Goal: Task Accomplishment & Management: Complete application form

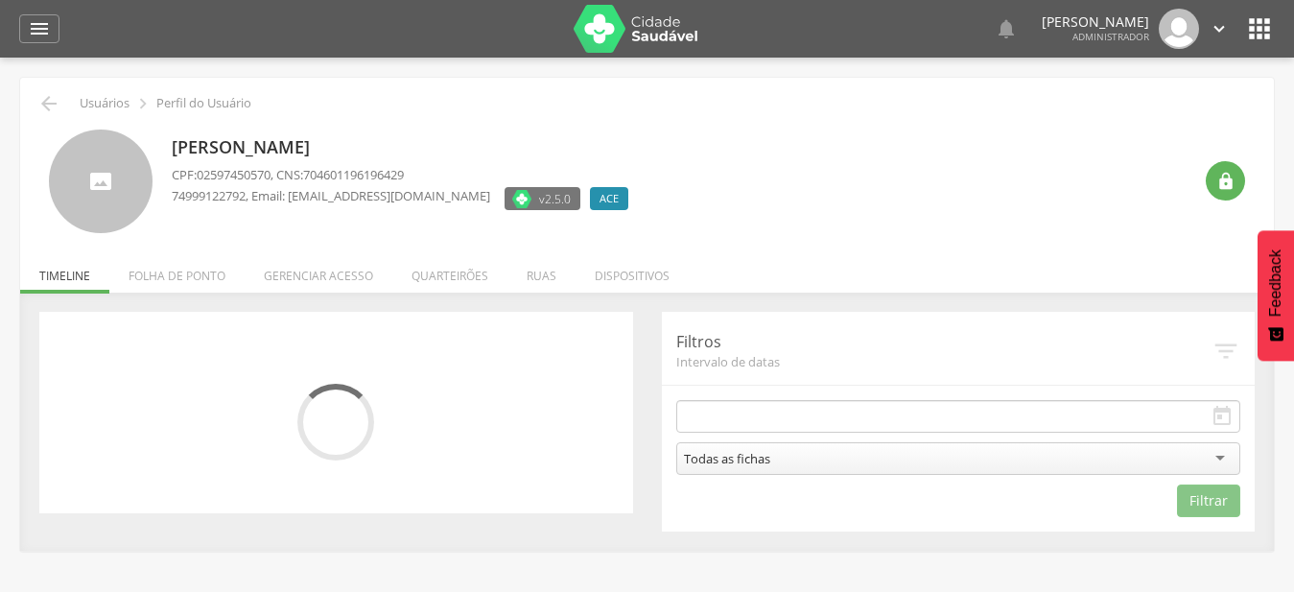
type input "**********"
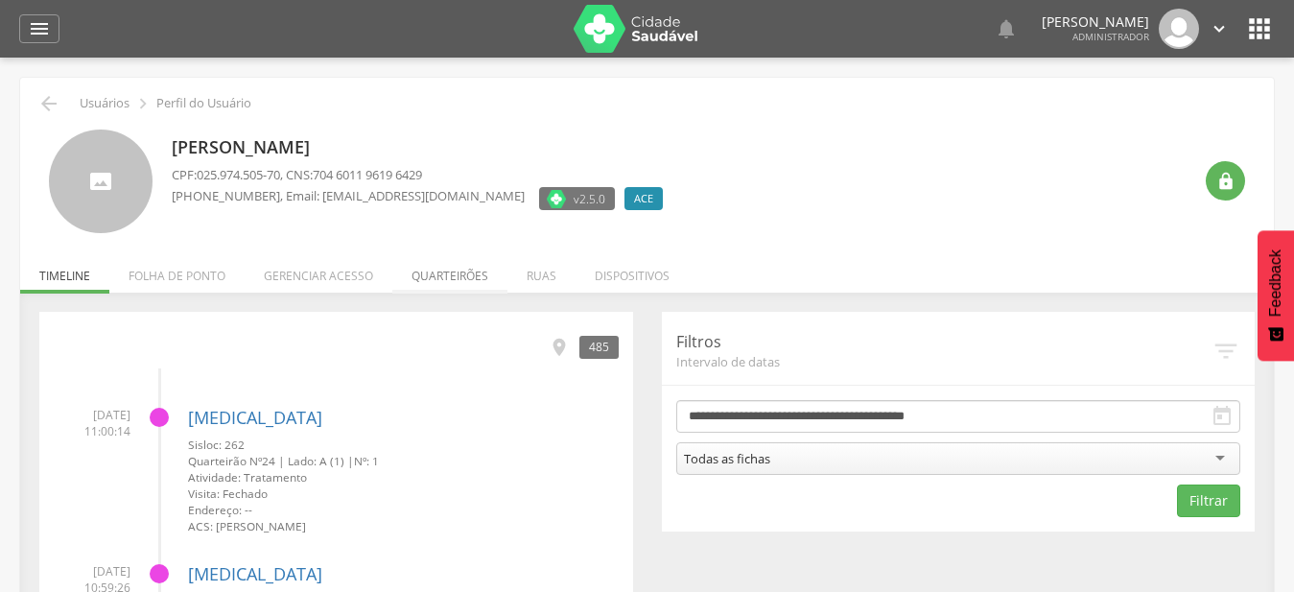
click at [436, 273] on li "Quarteirões" at bounding box center [449, 270] width 115 height 45
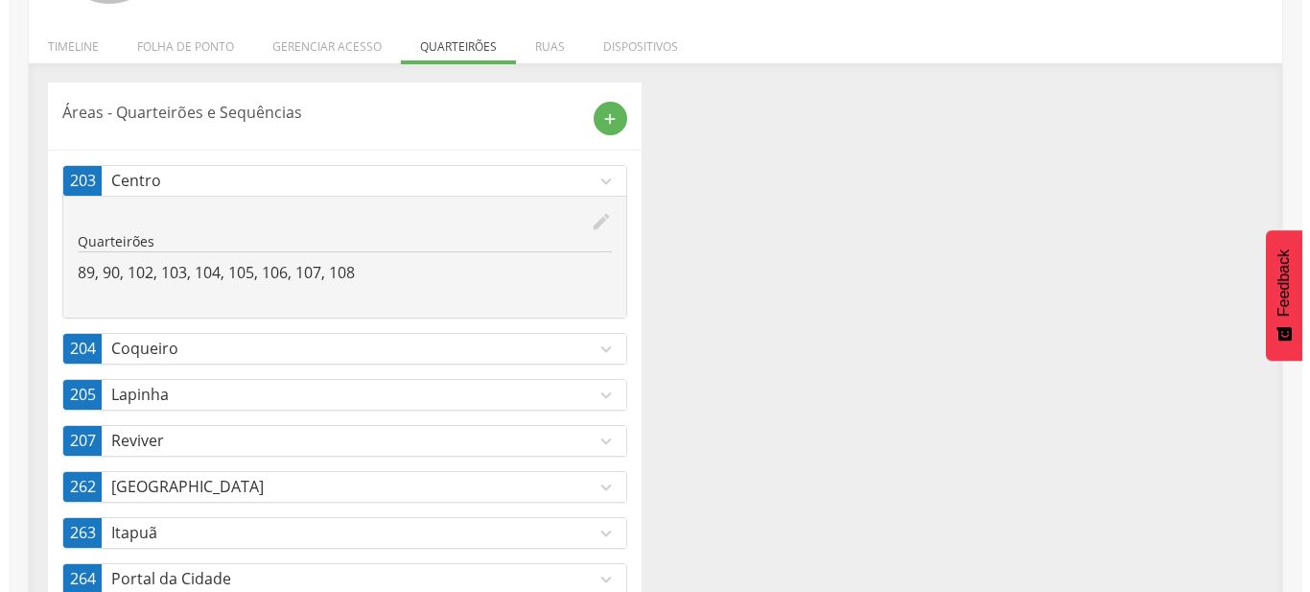
scroll to position [286, 0]
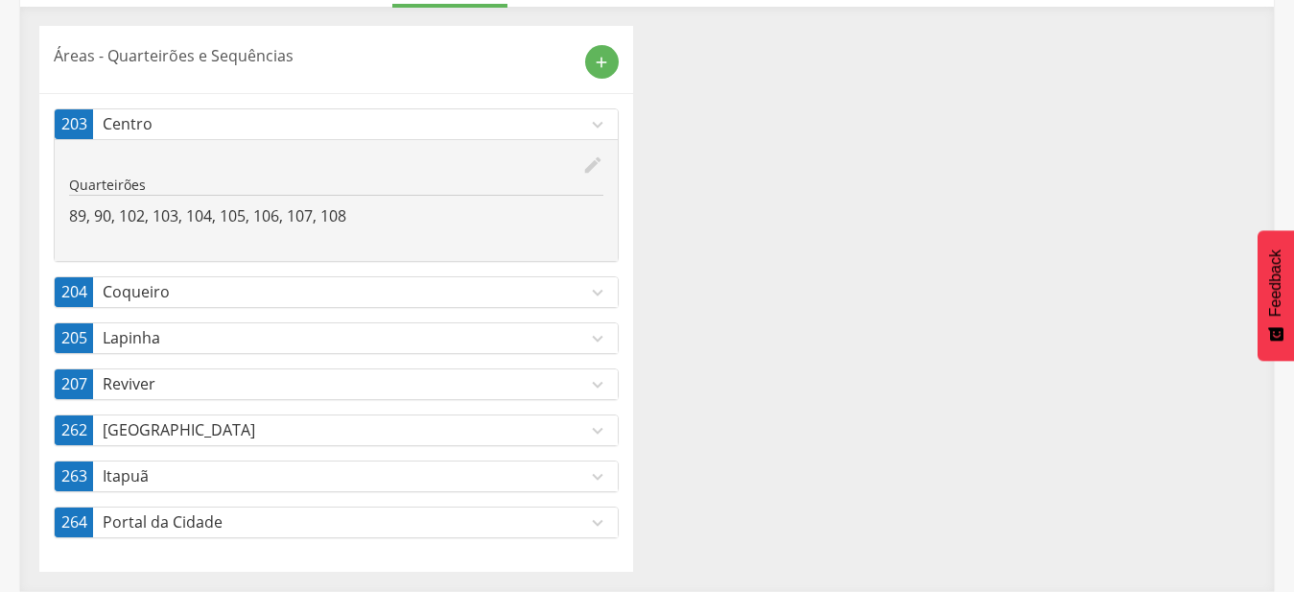
click at [423, 431] on p "[GEOGRAPHIC_DATA]" at bounding box center [345, 430] width 484 height 22
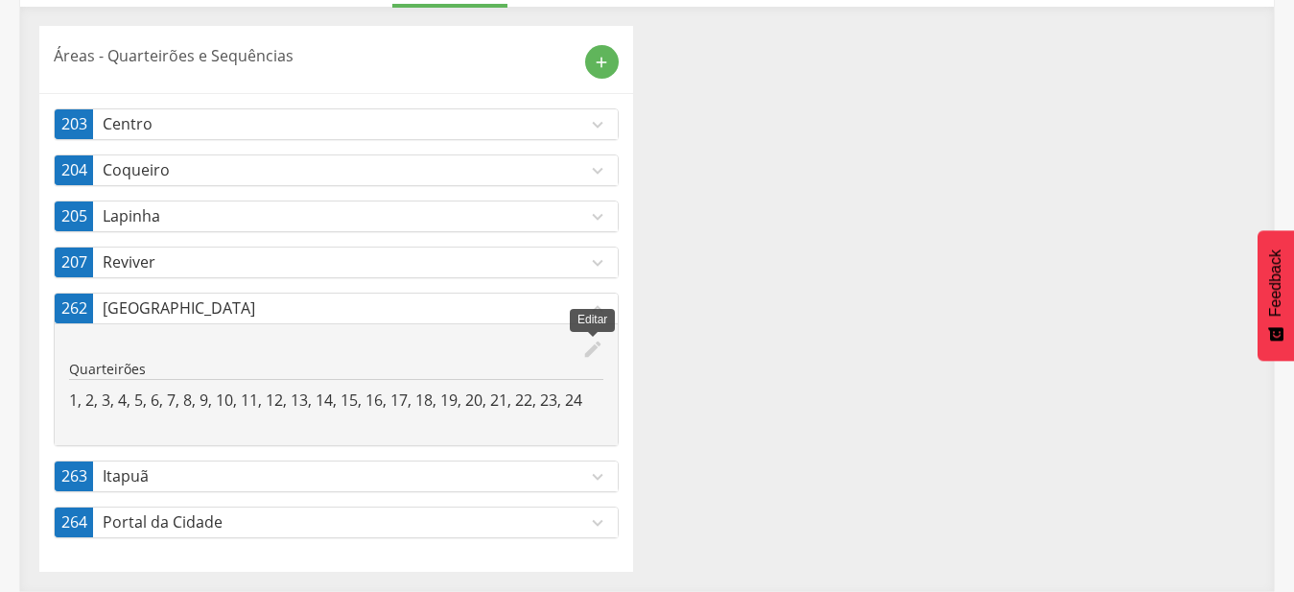
click at [599, 352] on icon "edit" at bounding box center [592, 349] width 21 height 21
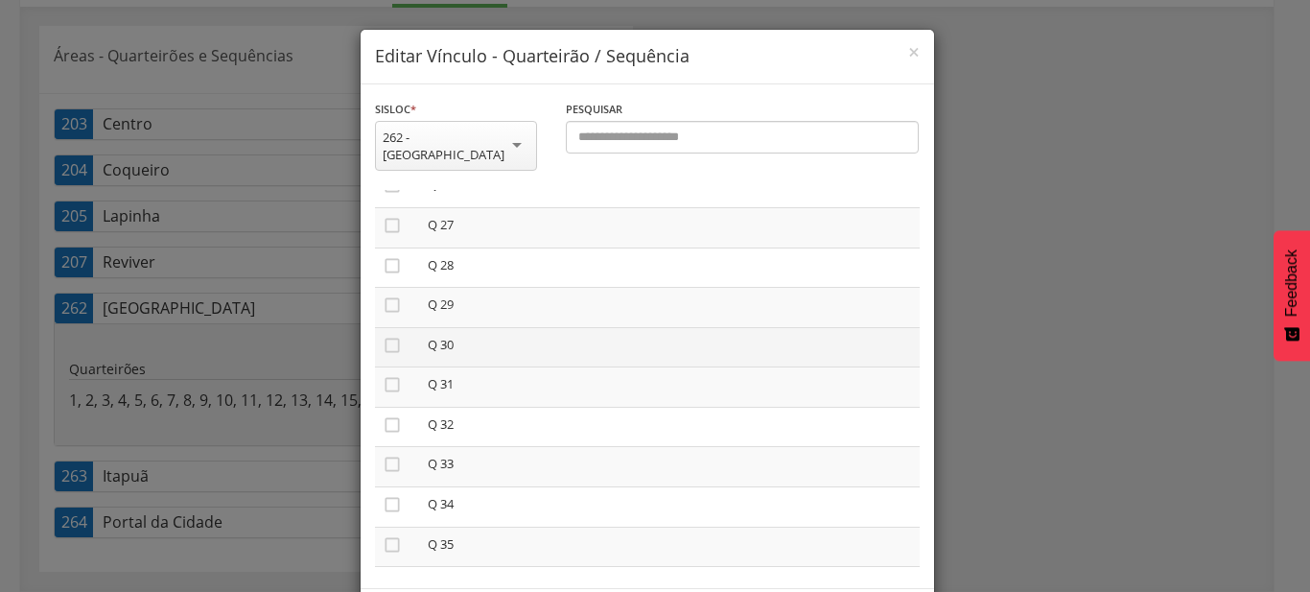
scroll to position [946, 0]
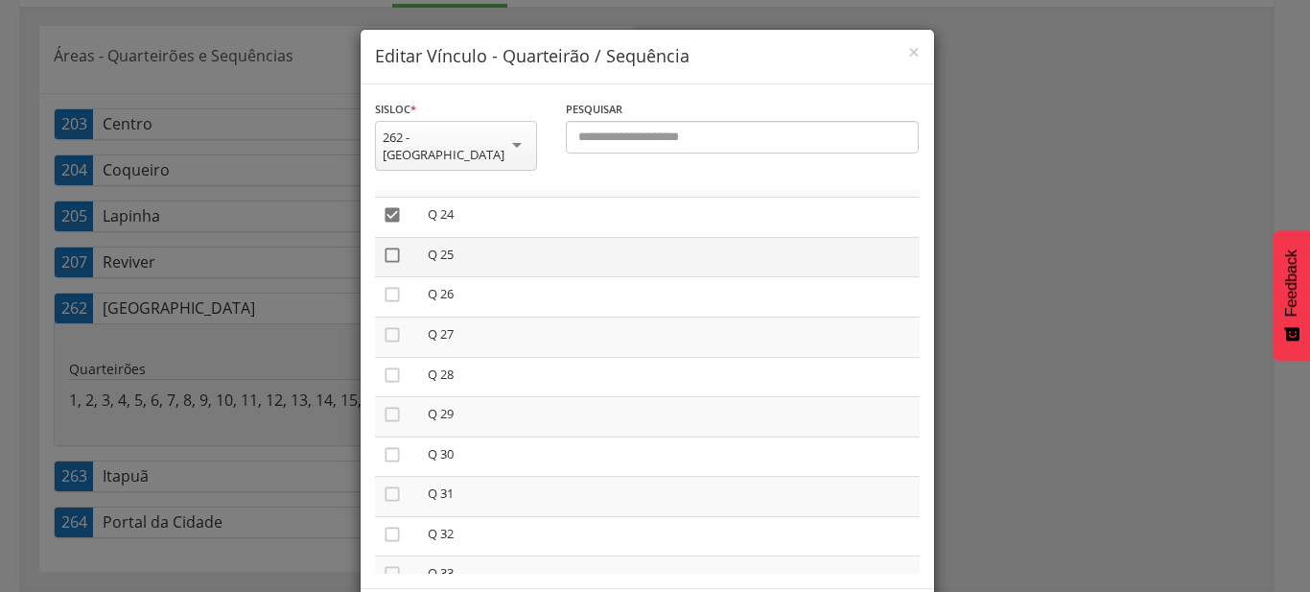
click at [383, 245] on icon "" at bounding box center [392, 254] width 19 height 19
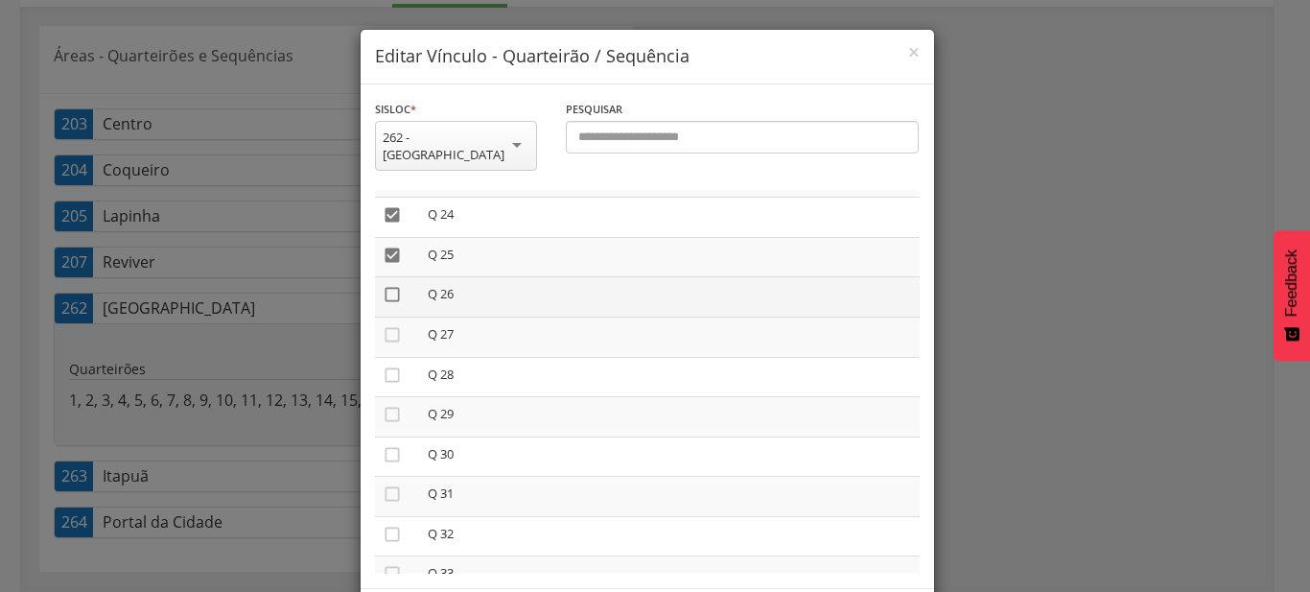
click at [383, 285] on icon "" at bounding box center [392, 294] width 19 height 19
click at [383, 325] on icon "" at bounding box center [392, 334] width 19 height 19
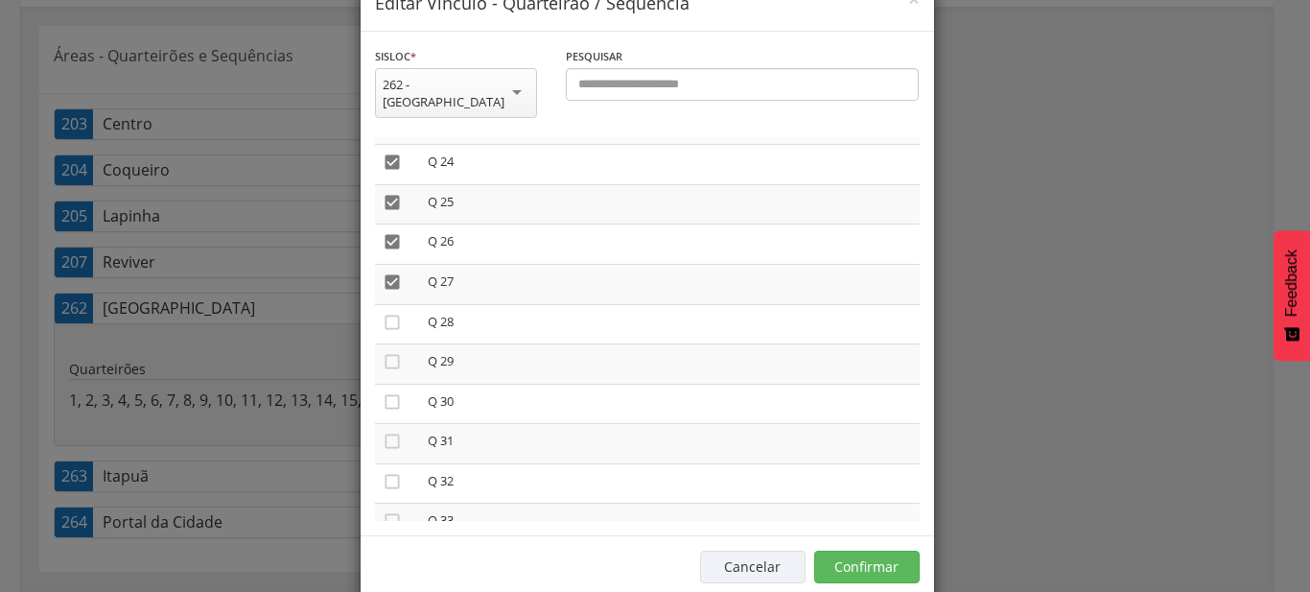
scroll to position [71, 0]
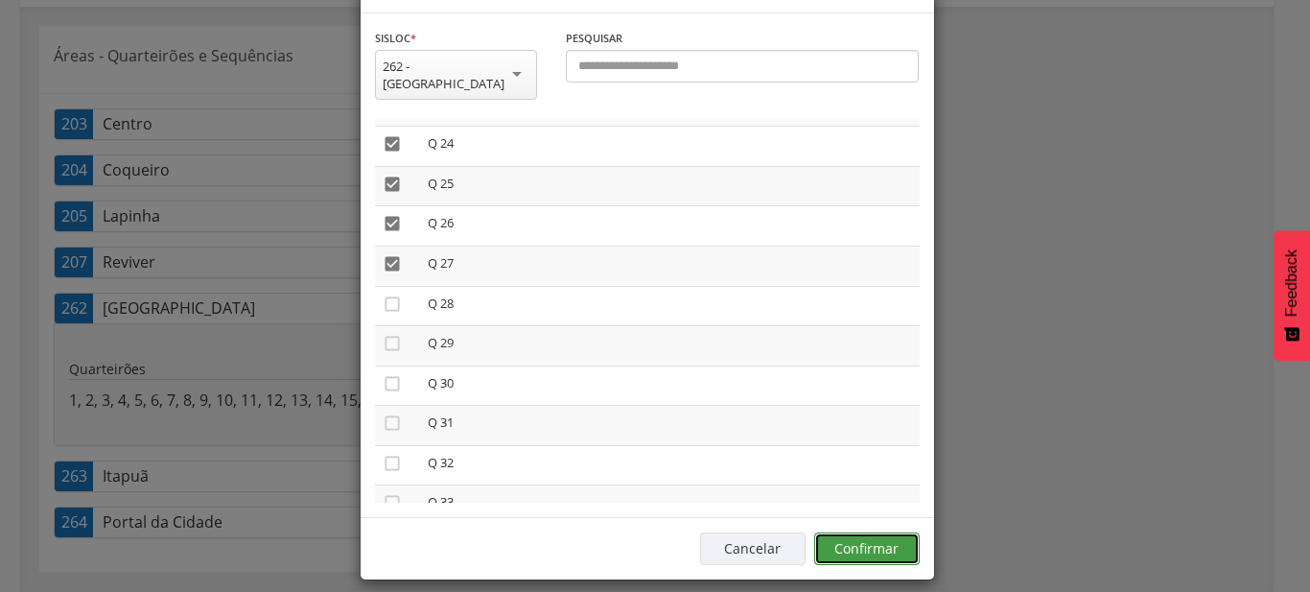
click at [855, 533] on button "Confirmar" at bounding box center [866, 548] width 105 height 33
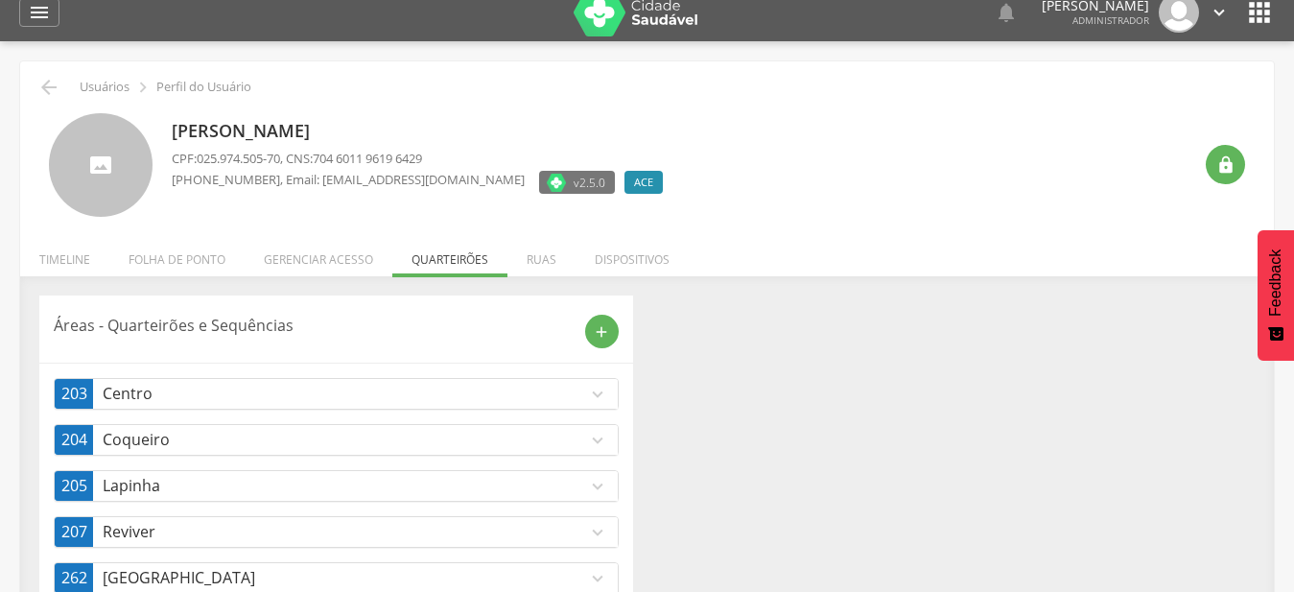
scroll to position [14, 0]
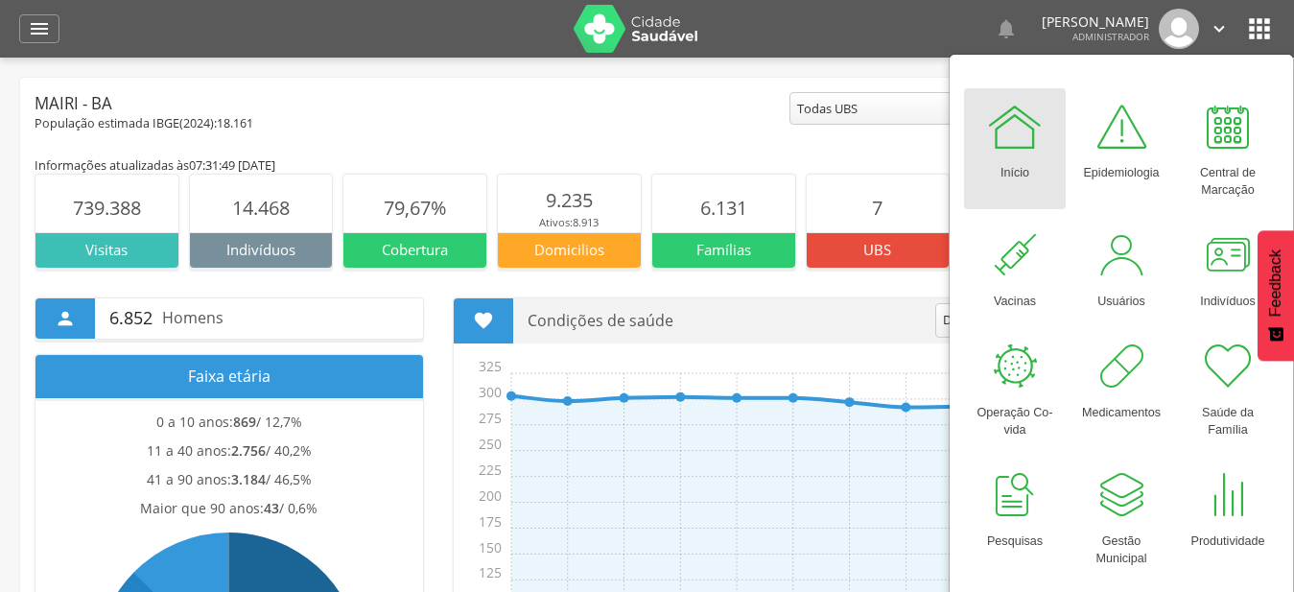
click at [647, 103] on div "Mairi - BA" at bounding box center [412, 103] width 755 height 23
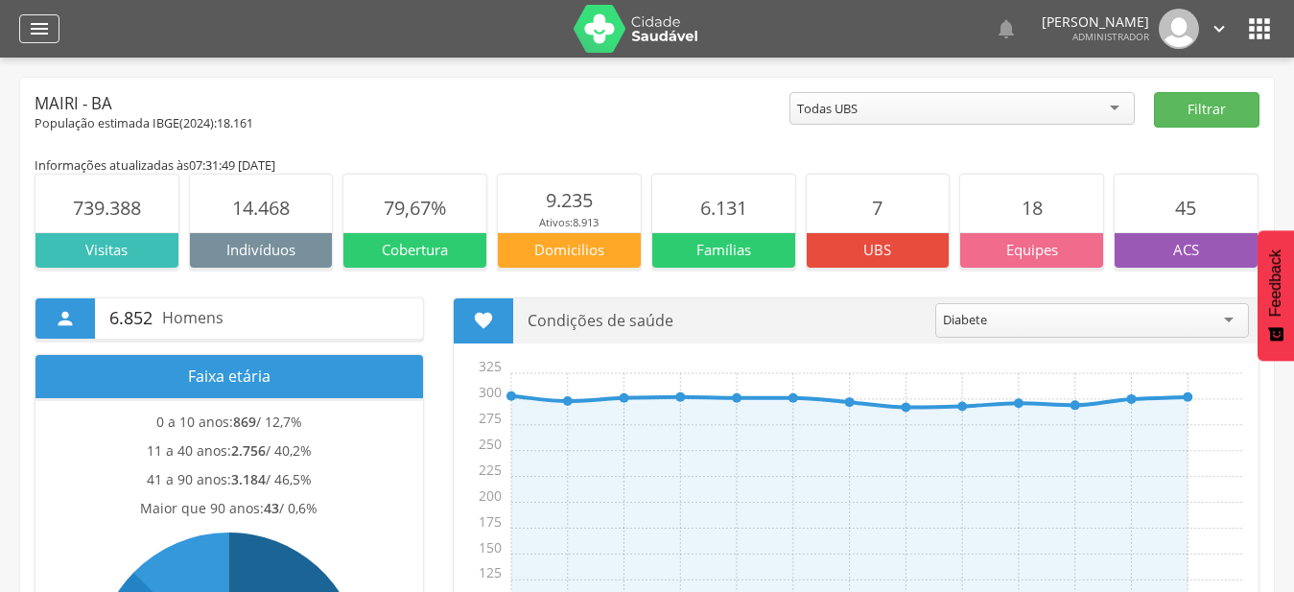
click at [58, 25] on div "" at bounding box center [39, 28] width 40 height 29
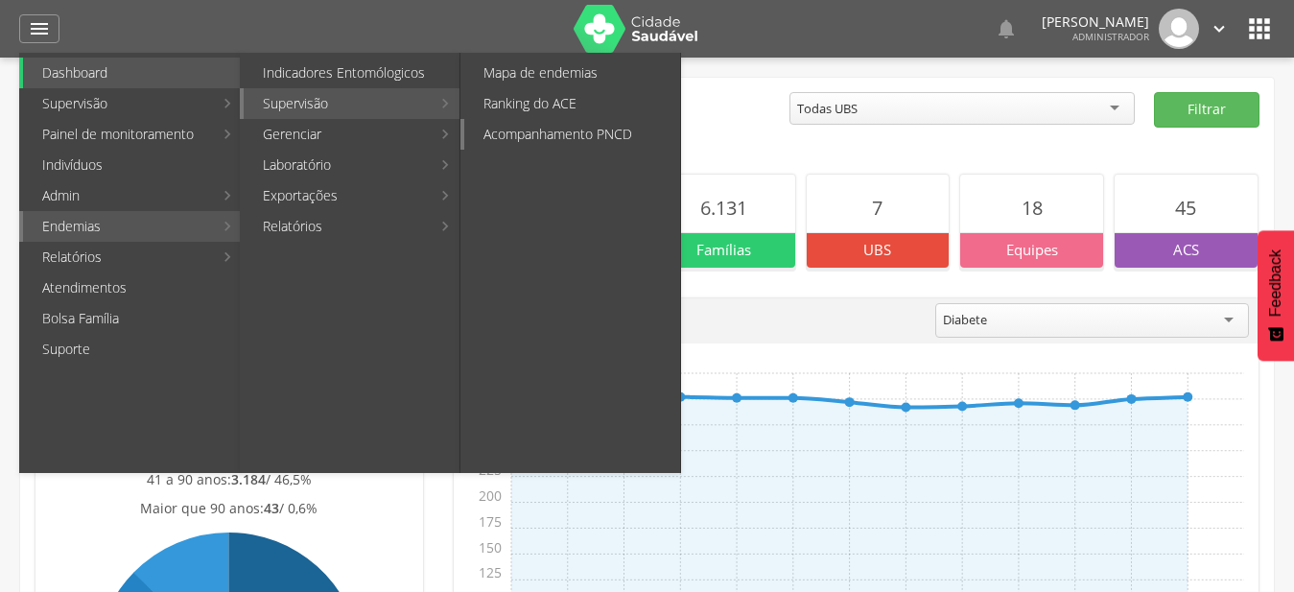
click at [502, 140] on link "Acompanhamento PNCD" at bounding box center [572, 134] width 216 height 31
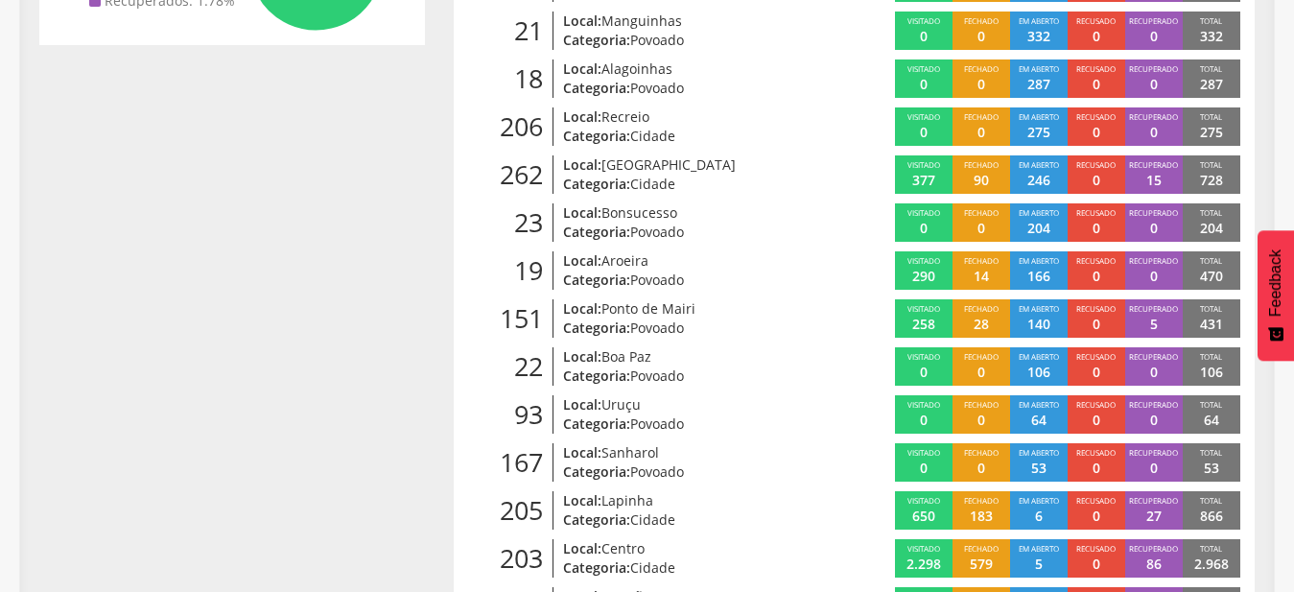
scroll to position [437, 0]
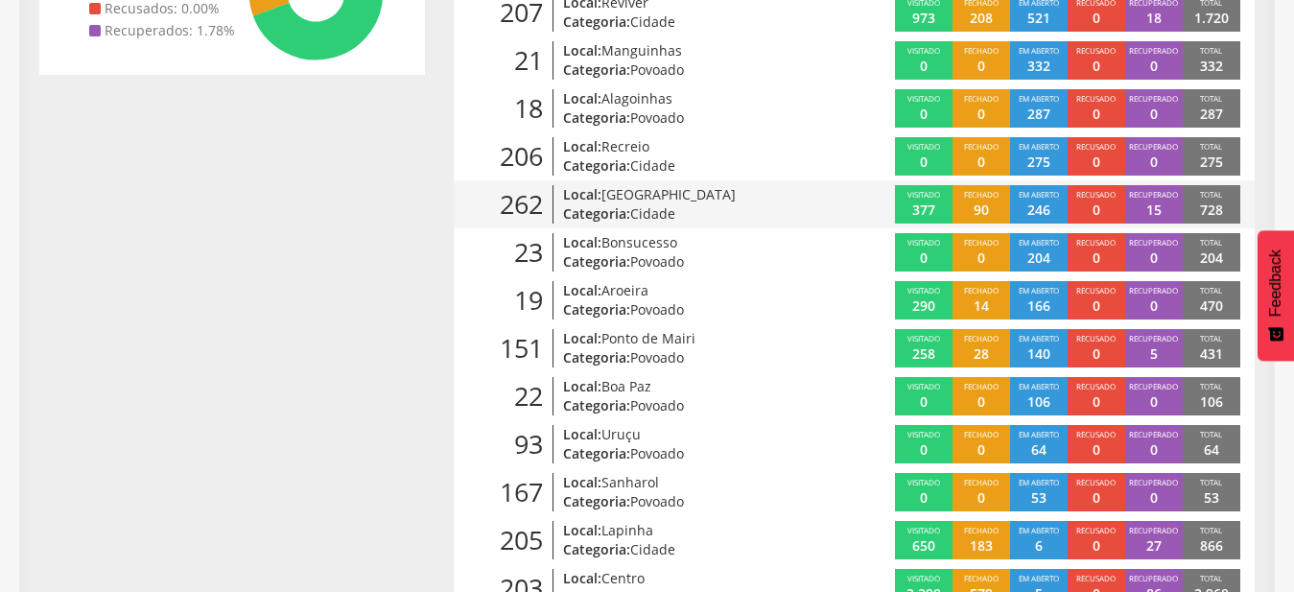
click at [701, 193] on span "[GEOGRAPHIC_DATA]" at bounding box center [668, 194] width 134 height 18
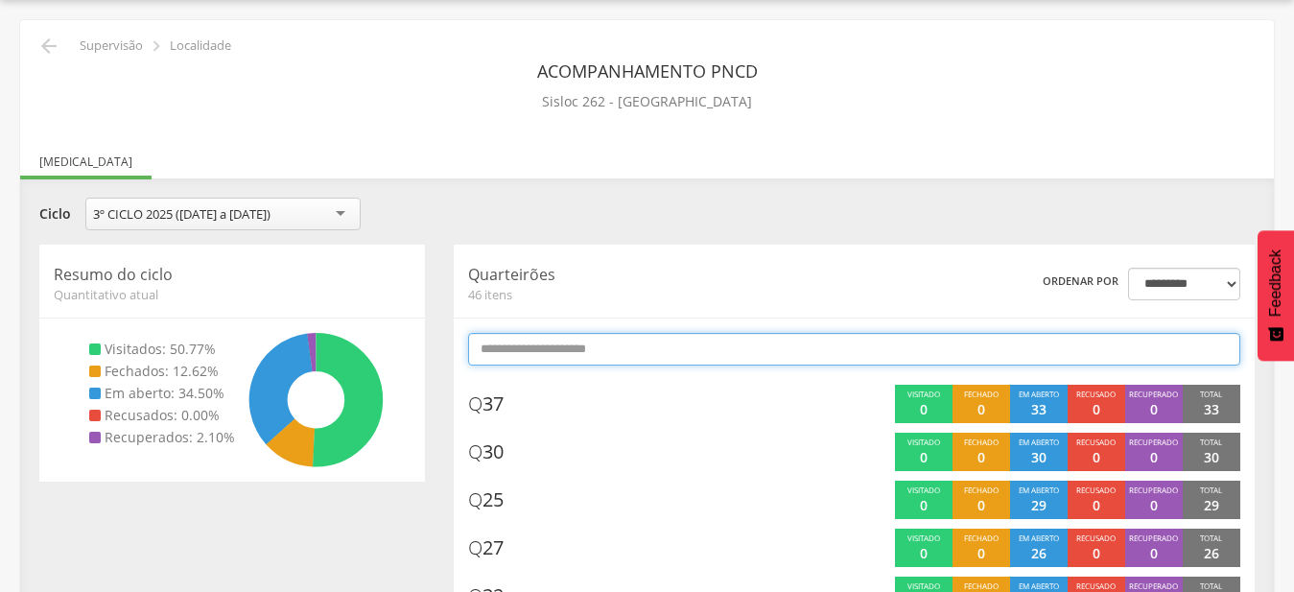
click at [619, 343] on input "text" at bounding box center [854, 349] width 772 height 33
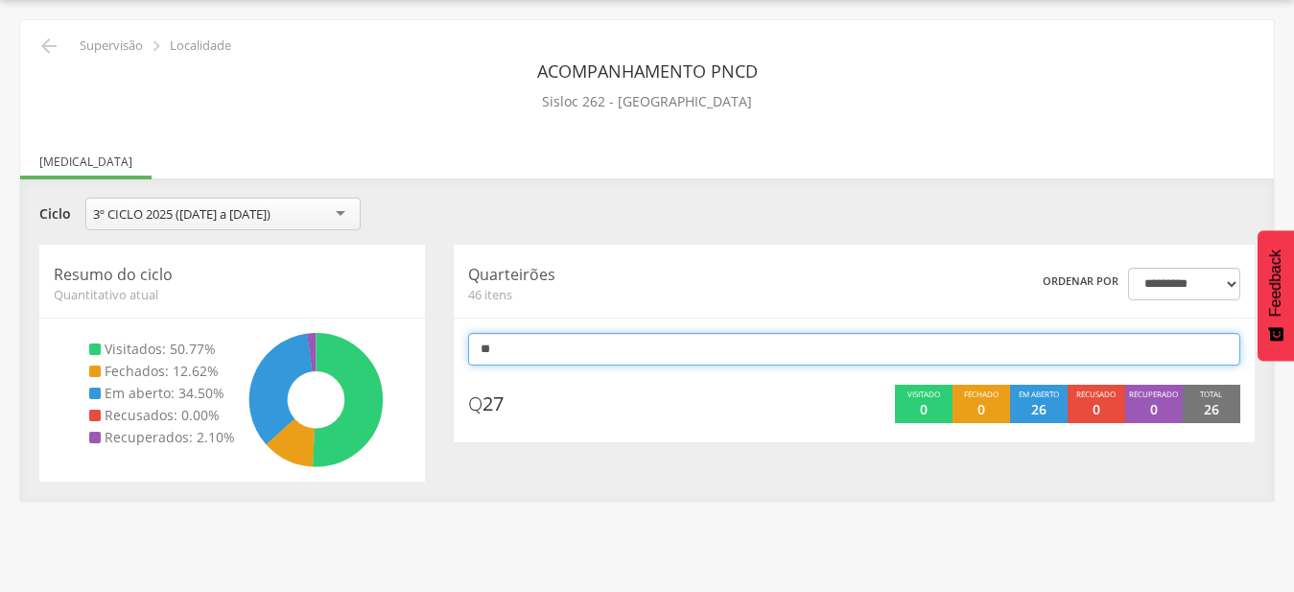
type input "*"
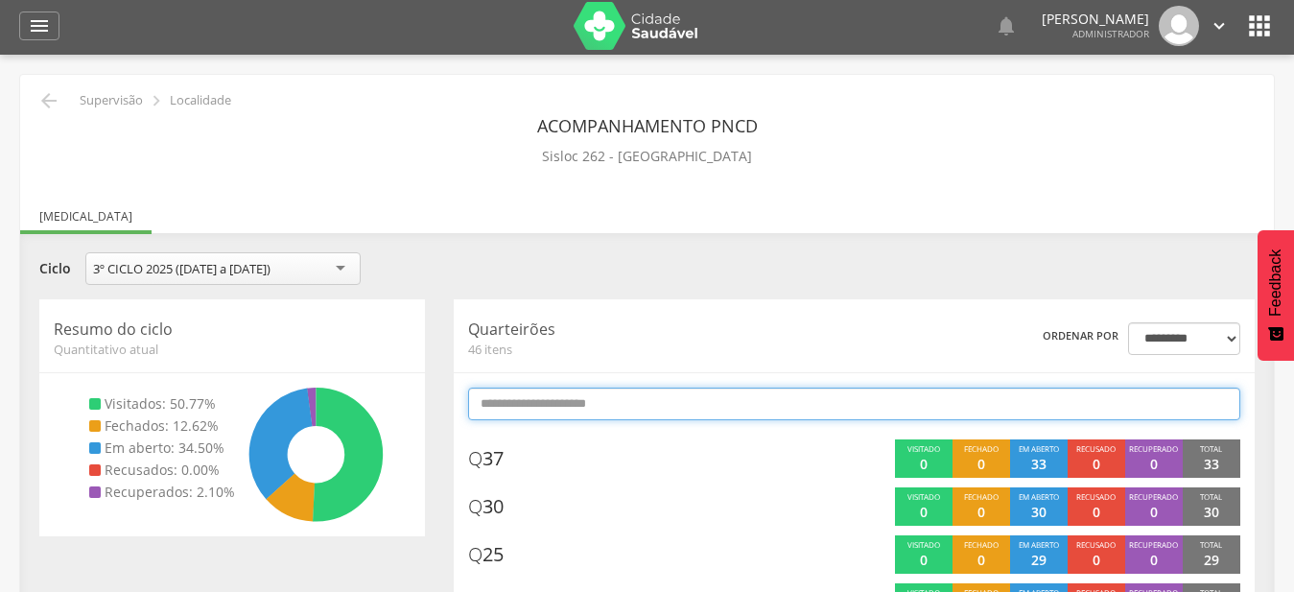
scroll to position [0, 0]
